Goal: Task Accomplishment & Management: Manage account settings

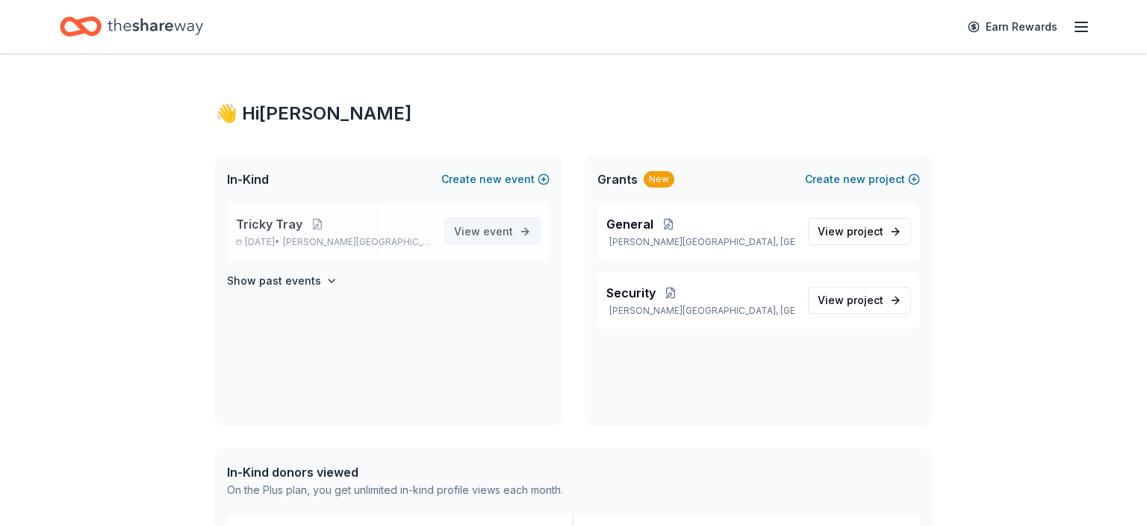
click at [490, 233] on span "event" at bounding box center [498, 231] width 30 height 13
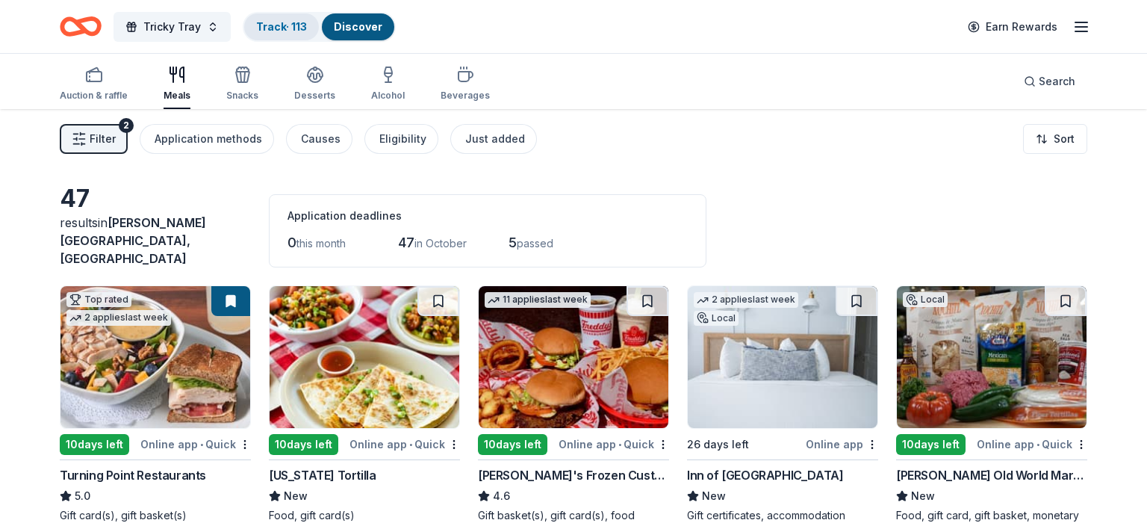
click at [274, 28] on link "Track · 113" at bounding box center [281, 26] width 51 height 13
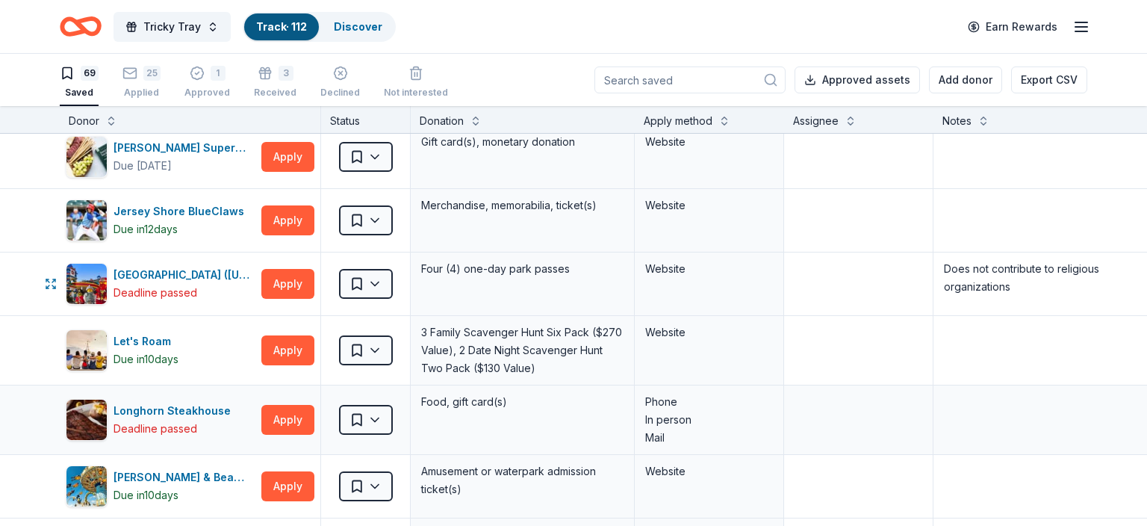
scroll to position [1551, 0]
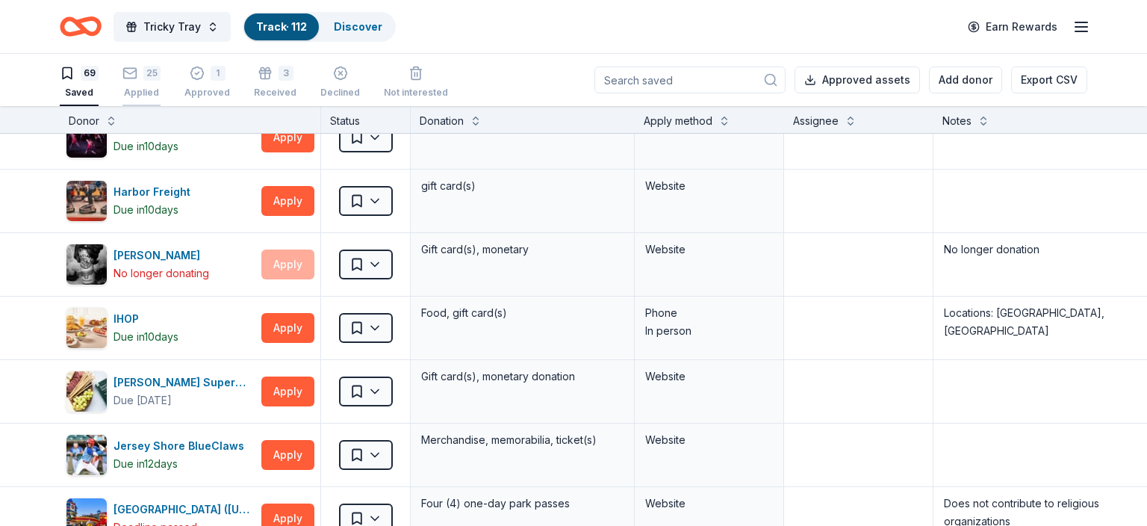
click at [146, 89] on div "Applied" at bounding box center [141, 93] width 38 height 12
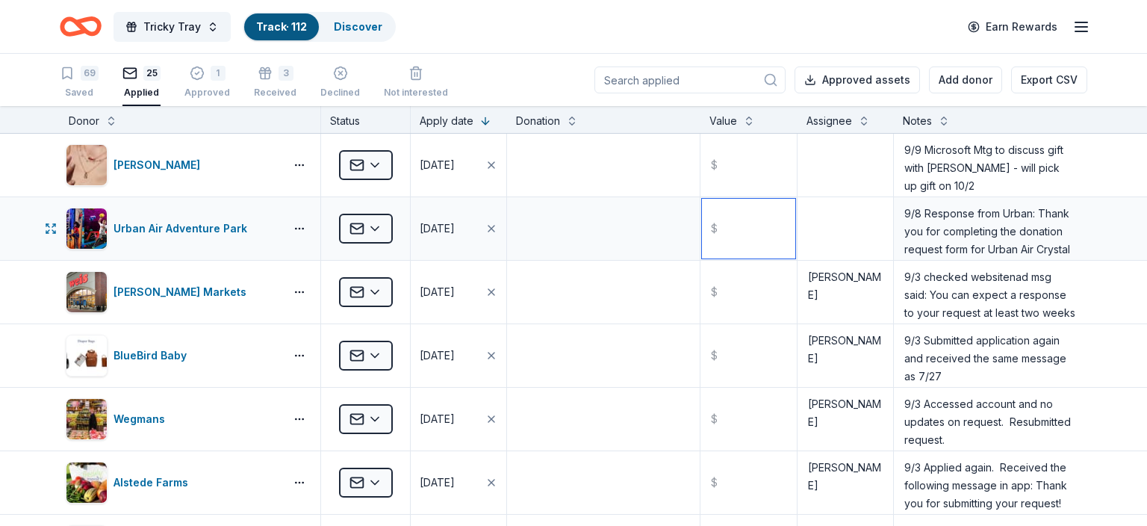
click at [794, 219] on input "text" at bounding box center [748, 229] width 93 height 60
click at [903, 211] on textarea "9/8 Response from Urban: Thank you for completing the donation request form for…" at bounding box center [990, 229] width 190 height 60
click at [926, 213] on textarea "9/24Received text from [PERSON_NAME] the General Mgr thata donation basked is r…" at bounding box center [990, 229] width 190 height 60
drag, startPoint x: 906, startPoint y: 213, endPoint x: 970, endPoint y: 228, distance: 65.2
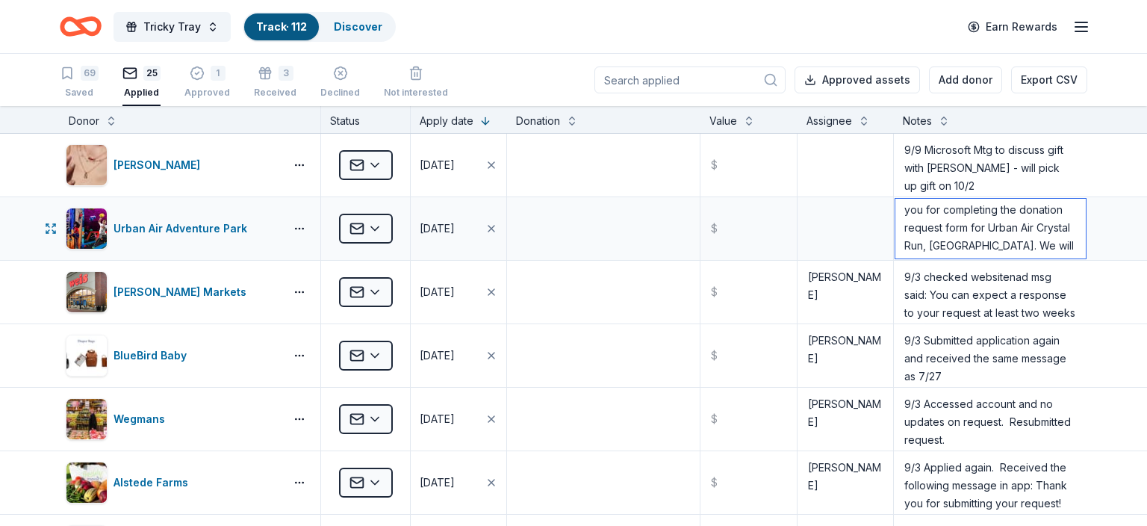
click at [970, 228] on textarea "9/24 Received text from [PERSON_NAME] the General Mgr thata donation basked is …" at bounding box center [990, 229] width 190 height 60
type textarea "9/24 Received text from [PERSON_NAME] the General Mgr thata donation basked is …"
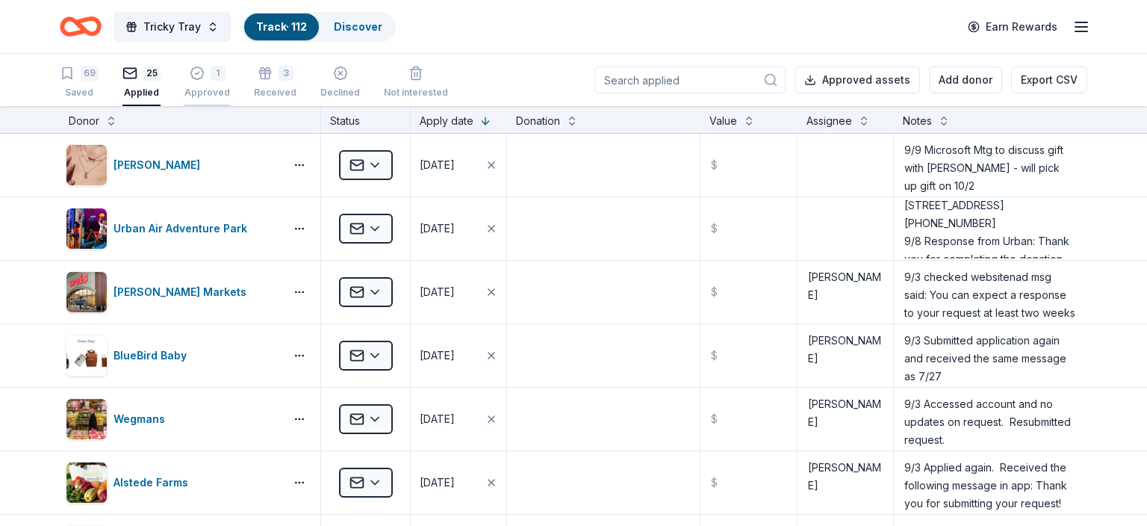
click at [199, 84] on div "1 Approved" at bounding box center [207, 82] width 46 height 33
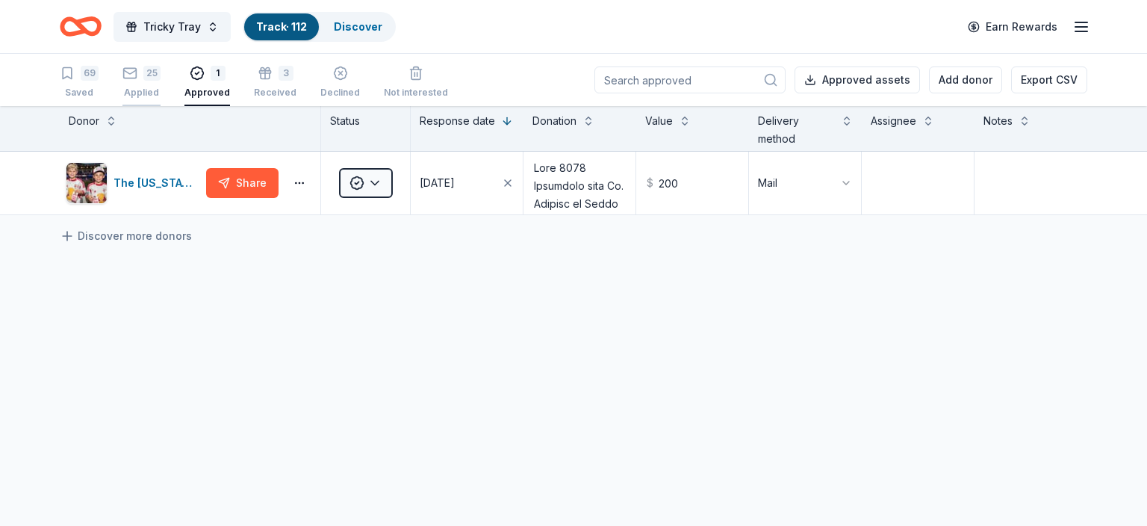
click at [152, 84] on div "25 Applied" at bounding box center [141, 82] width 38 height 33
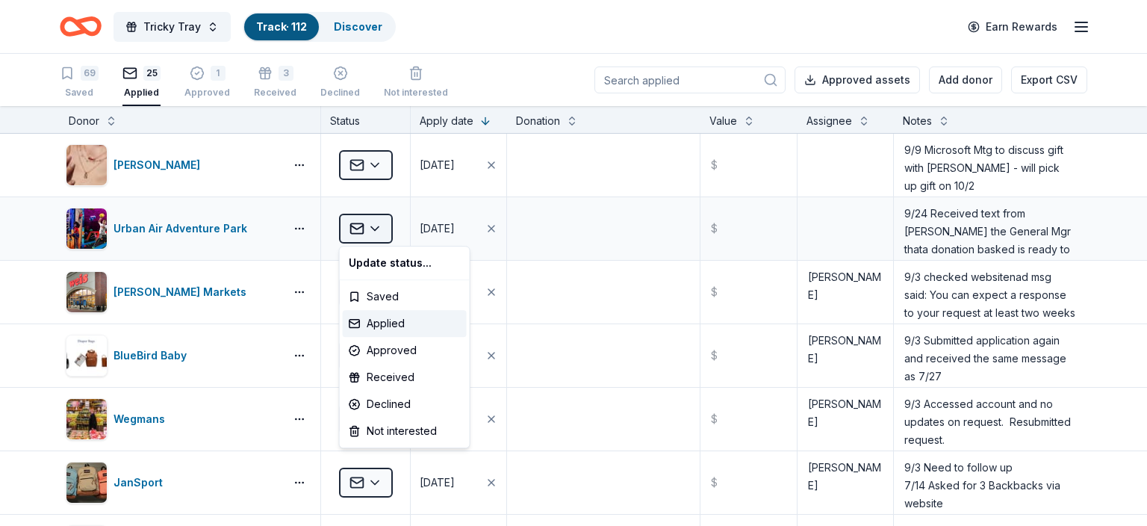
click at [379, 225] on html "Tricky Tray Track · 112 Discover Earn Rewards 69 Saved 25 Applied 1 Approved 3 …" at bounding box center [573, 263] width 1147 height 526
click at [392, 347] on div "Approved" at bounding box center [405, 350] width 124 height 27
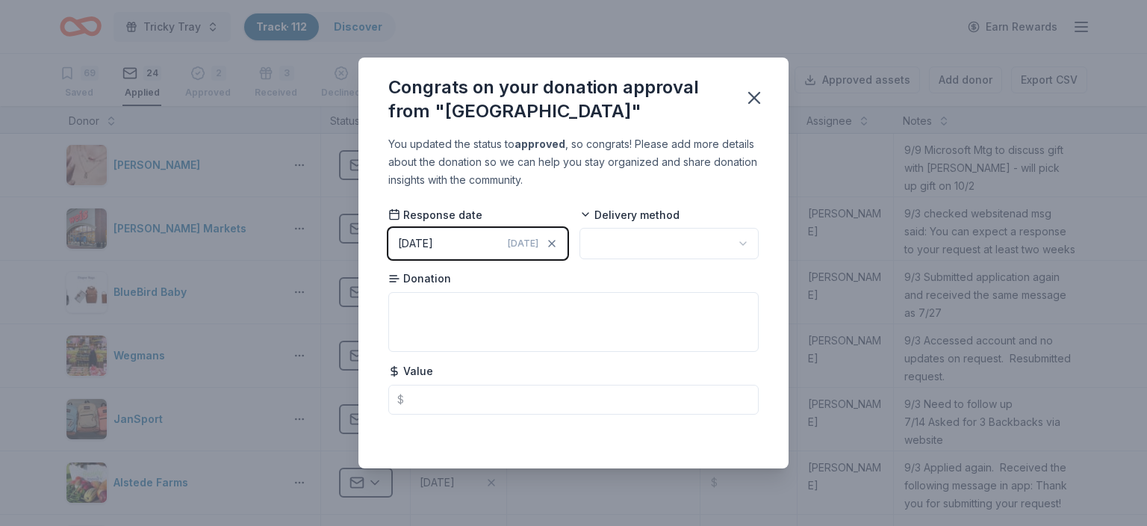
click at [423, 240] on div "[DATE]" at bounding box center [415, 243] width 35 height 18
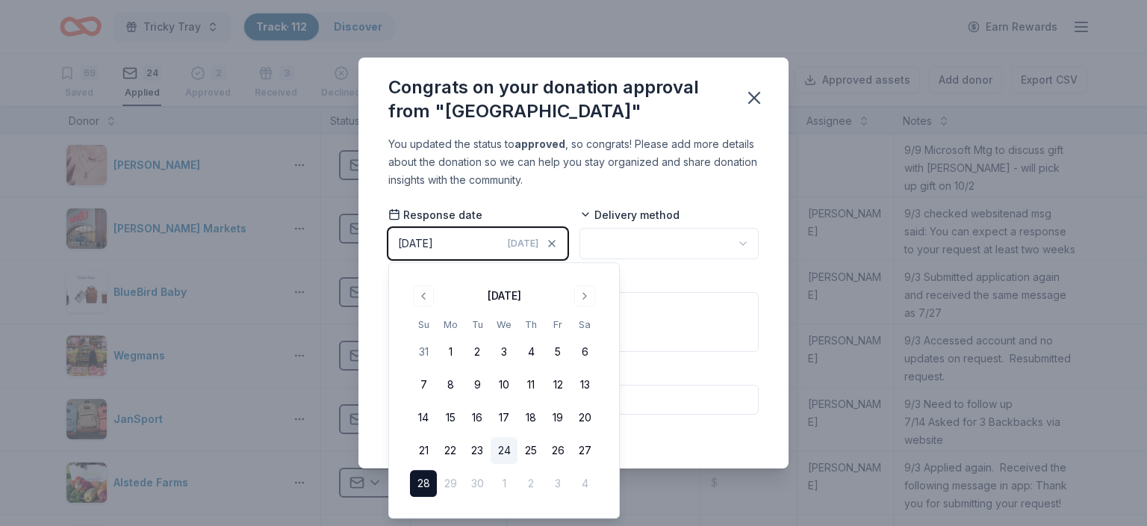
click at [508, 447] on button "24" at bounding box center [504, 450] width 27 height 27
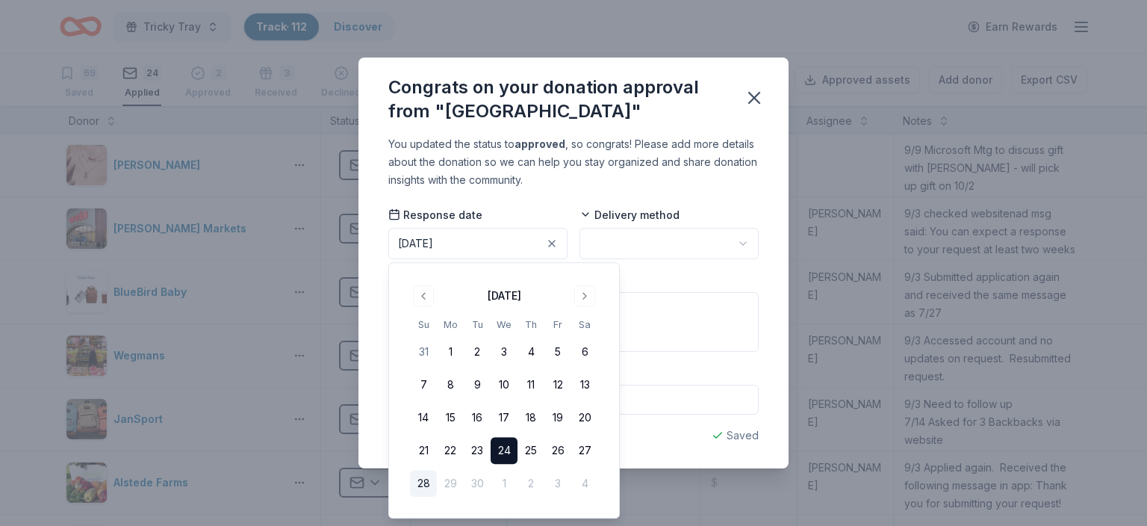
click at [605, 247] on html "Tricky Tray Track · 112 Discover Earn Rewards 69 Saved 24 Applied 2 Approved 3 …" at bounding box center [573, 263] width 1147 height 526
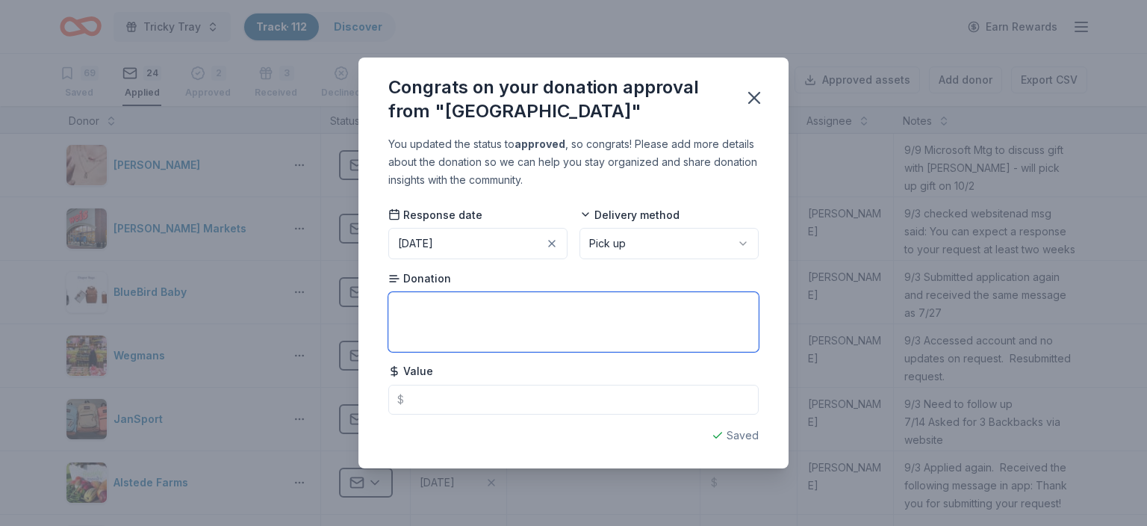
click at [458, 308] on textarea at bounding box center [573, 322] width 370 height 60
paste textarea "9/24 Received text from [PERSON_NAME] the General Mgr thata donation basked is …"
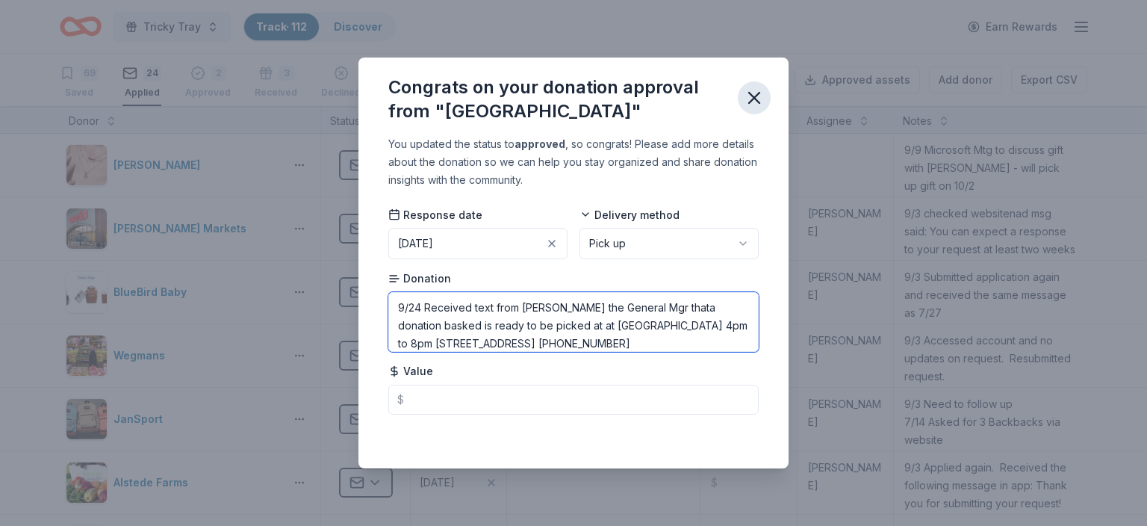
type textarea "9/24 Received text from [PERSON_NAME] the General Mgr thata donation basked is …"
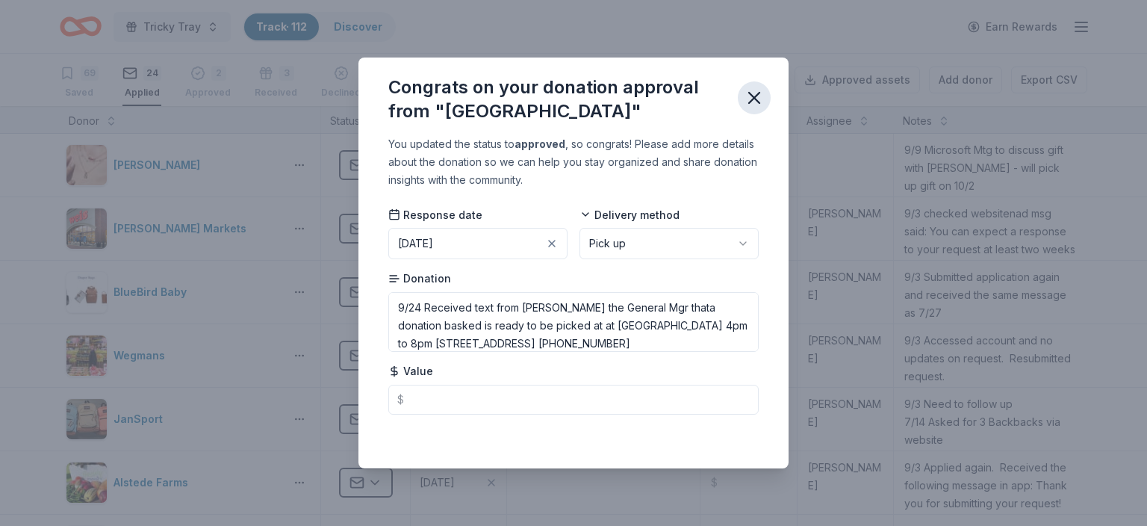
click at [757, 100] on icon "button" at bounding box center [754, 98] width 10 height 10
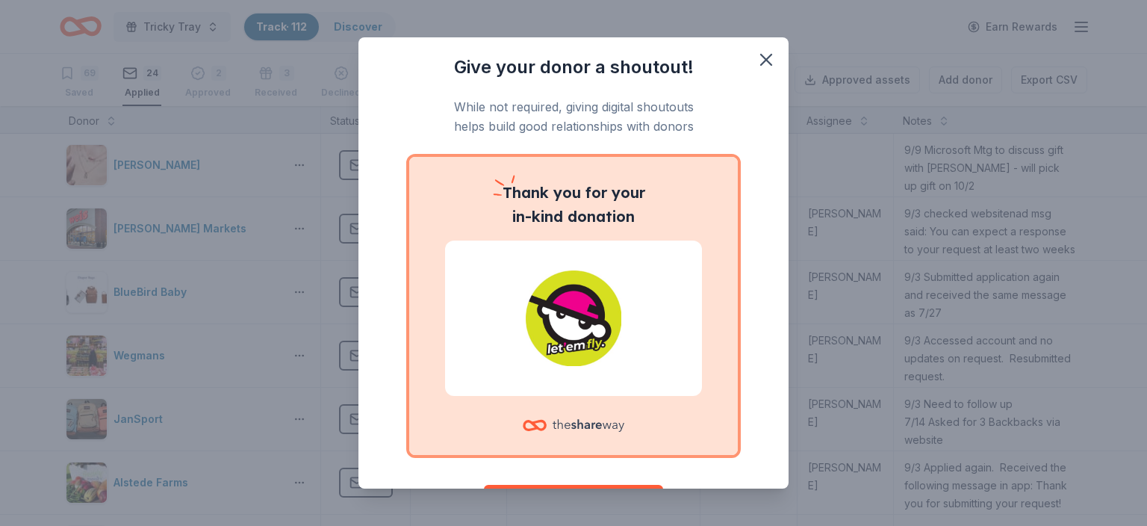
click at [571, 299] on img at bounding box center [573, 318] width 221 height 96
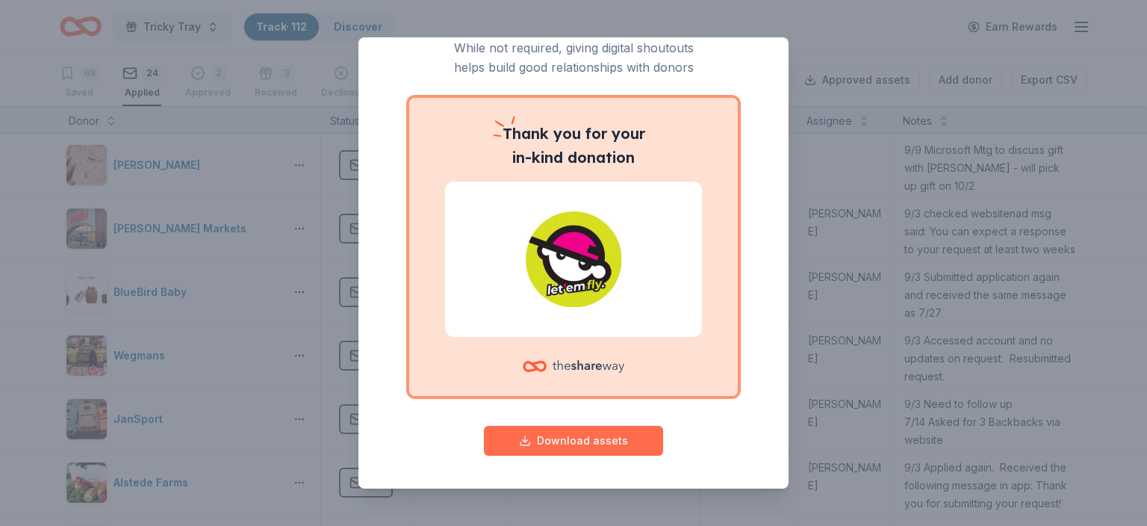
click at [575, 441] on button "Download assets" at bounding box center [573, 441] width 179 height 30
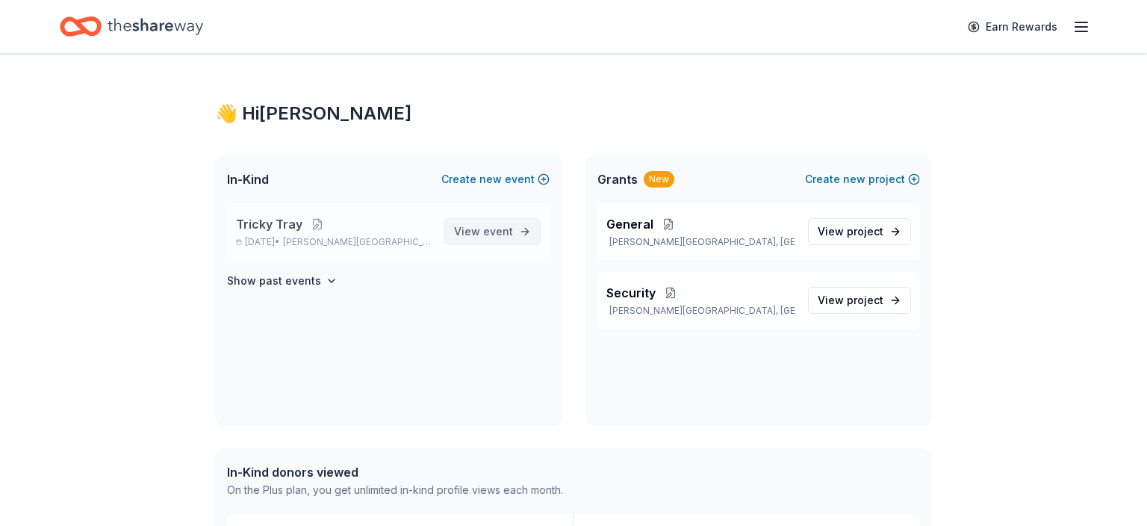
click at [494, 225] on span "event" at bounding box center [498, 231] width 30 height 13
